Goal: Transaction & Acquisition: Subscribe to service/newsletter

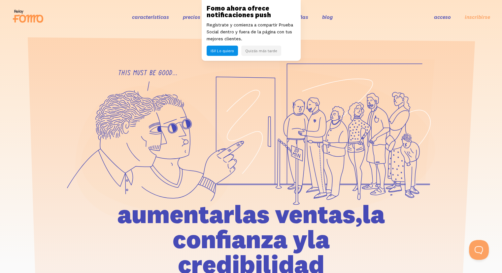
click at [169, 34] on section at bounding box center [251, 186] width 502 height 305
click at [162, 32] on header "características precios Más de 106 integraciones reseñas blog log in sign up ac…" at bounding box center [251, 17] width 502 height 34
click at [255, 51] on font "Quizás más tarde" at bounding box center [261, 50] width 32 height 5
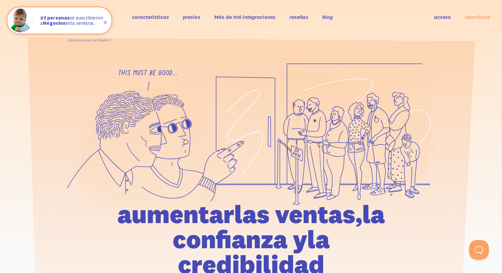
click at [191, 17] on font "precios" at bounding box center [191, 17] width 17 height 7
click at [4, 49] on section at bounding box center [251, 186] width 502 height 305
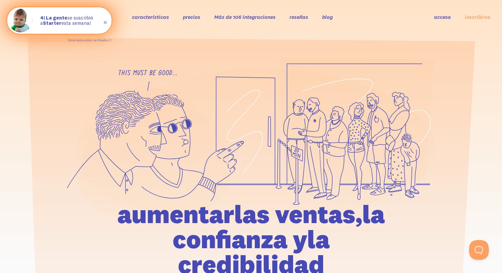
click at [68, 19] on font "se suscribió a" at bounding box center [66, 21] width 53 height 12
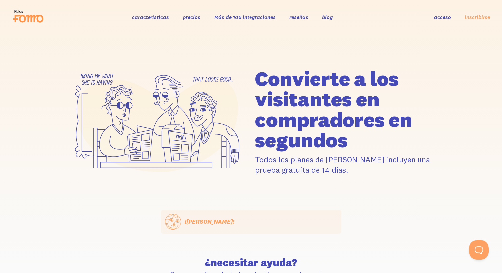
click at [442, 5] on header "características precios Más de 106 integraciones reseñas blog acceso inscribirs…" at bounding box center [251, 17] width 502 height 34
